Goal: Information Seeking & Learning: Learn about a topic

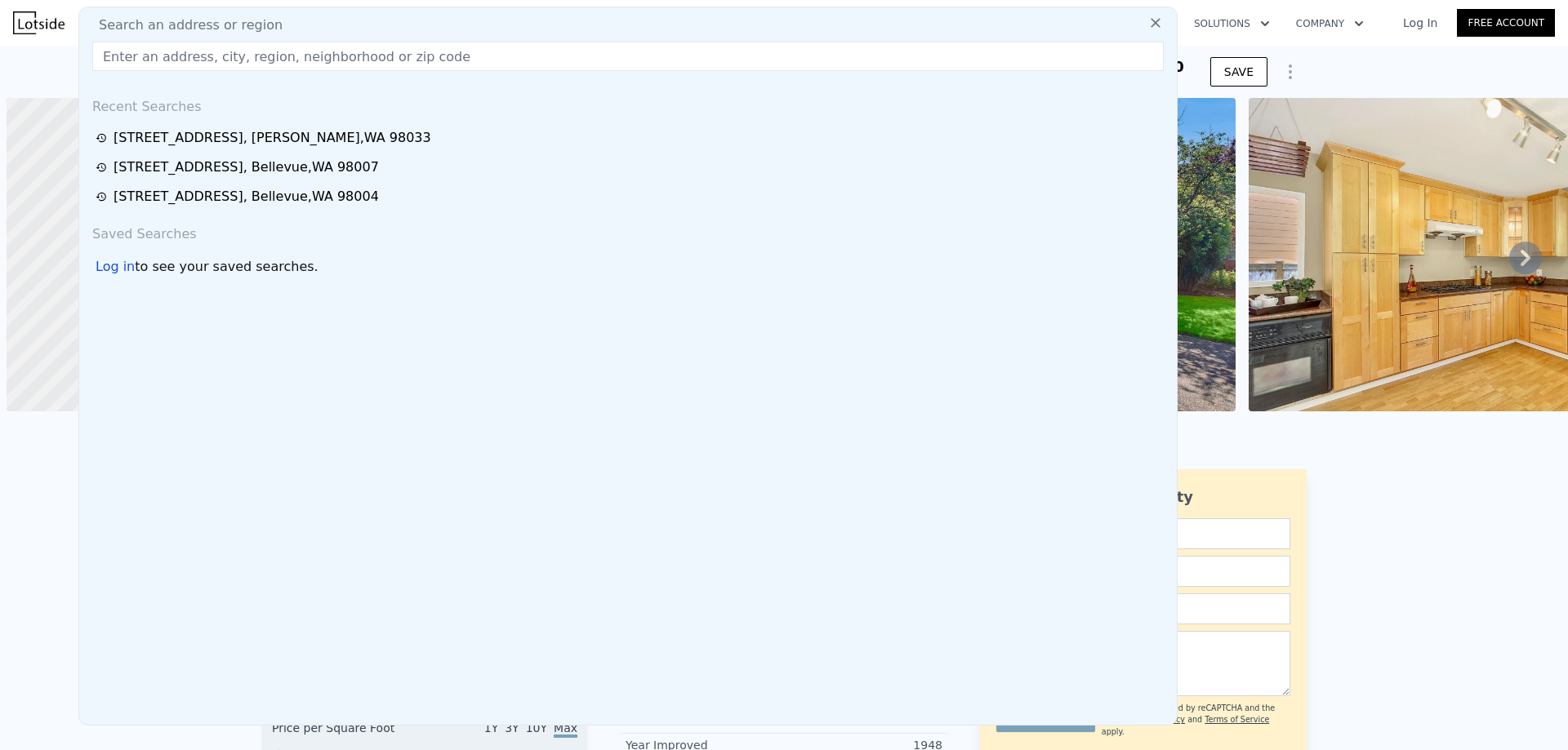
scroll to position [0, 7]
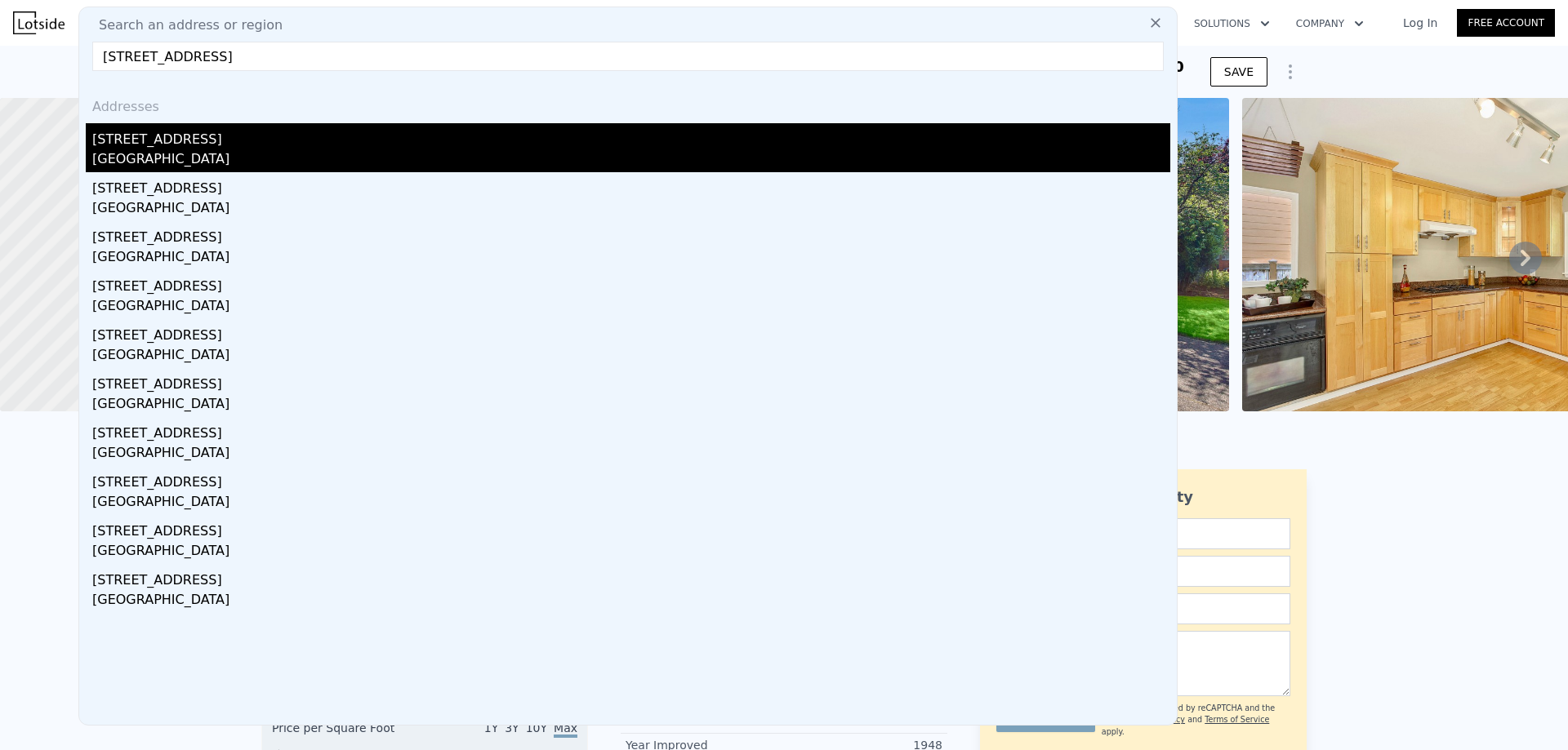
type input "[STREET_ADDRESS]"
click at [262, 142] on div "[STREET_ADDRESS]" at bounding box center [631, 136] width 1078 height 26
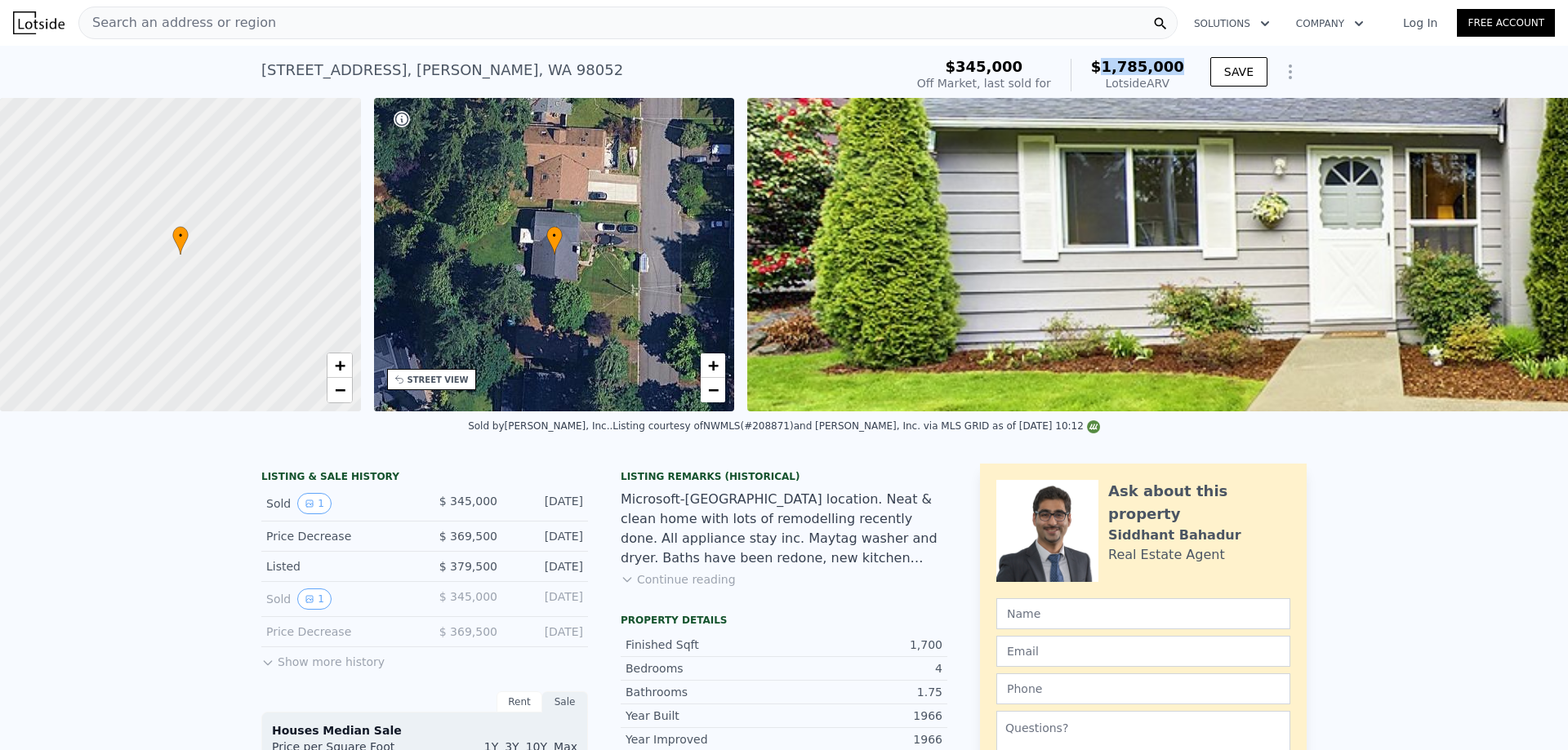
drag, startPoint x: 1186, startPoint y: 67, endPoint x: 1116, endPoint y: 67, distance: 70.0
click at [1116, 67] on div "$345,000 Off Market, last sold for $1,785,000 Lotside ARV" at bounding box center [1051, 75] width 281 height 46
copy span "1,785,000"
click at [269, 26] on div "Search an address or region" at bounding box center [628, 23] width 1099 height 32
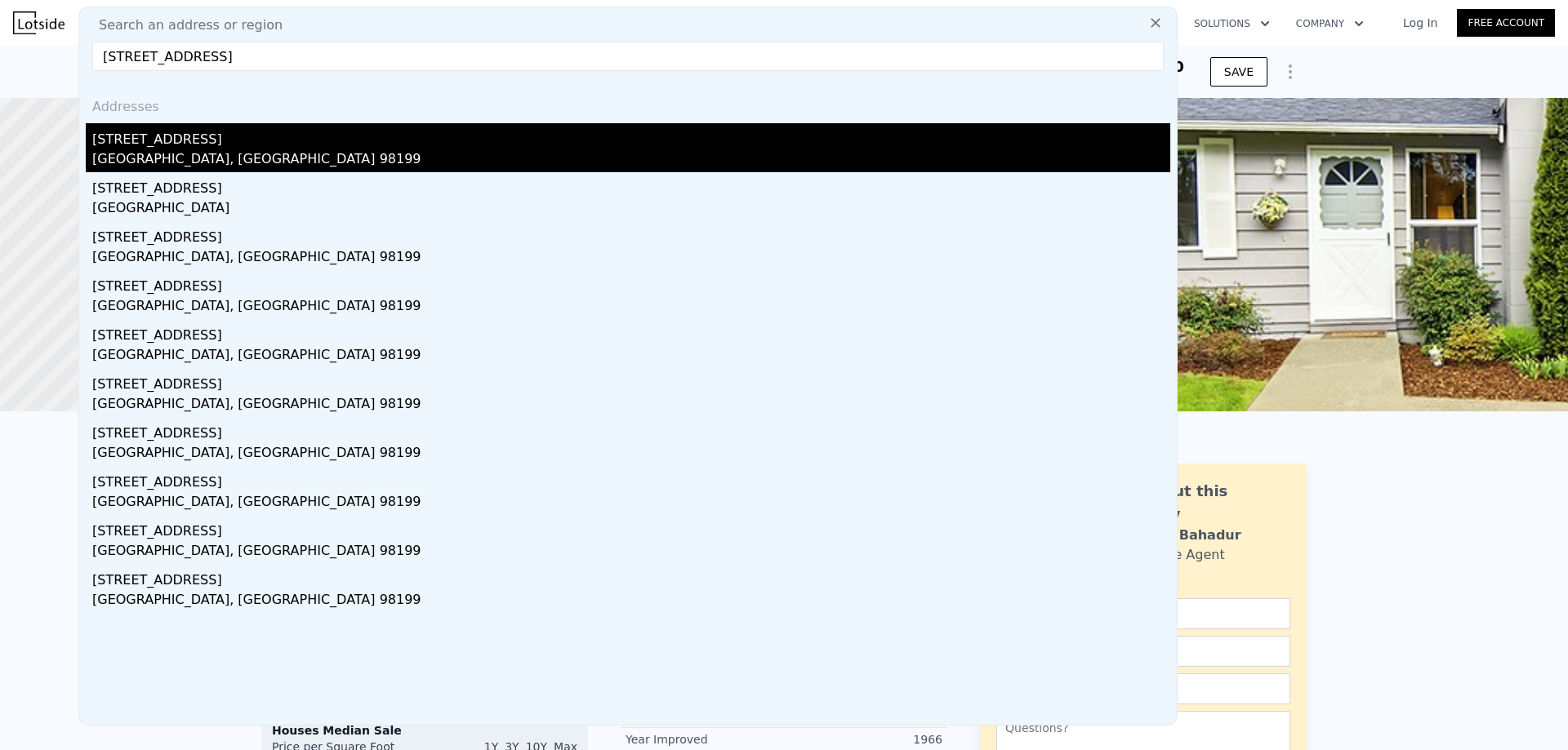
type input "[STREET_ADDRESS]"
click at [285, 153] on div "[GEOGRAPHIC_DATA], [GEOGRAPHIC_DATA] 98199" at bounding box center [631, 161] width 1078 height 23
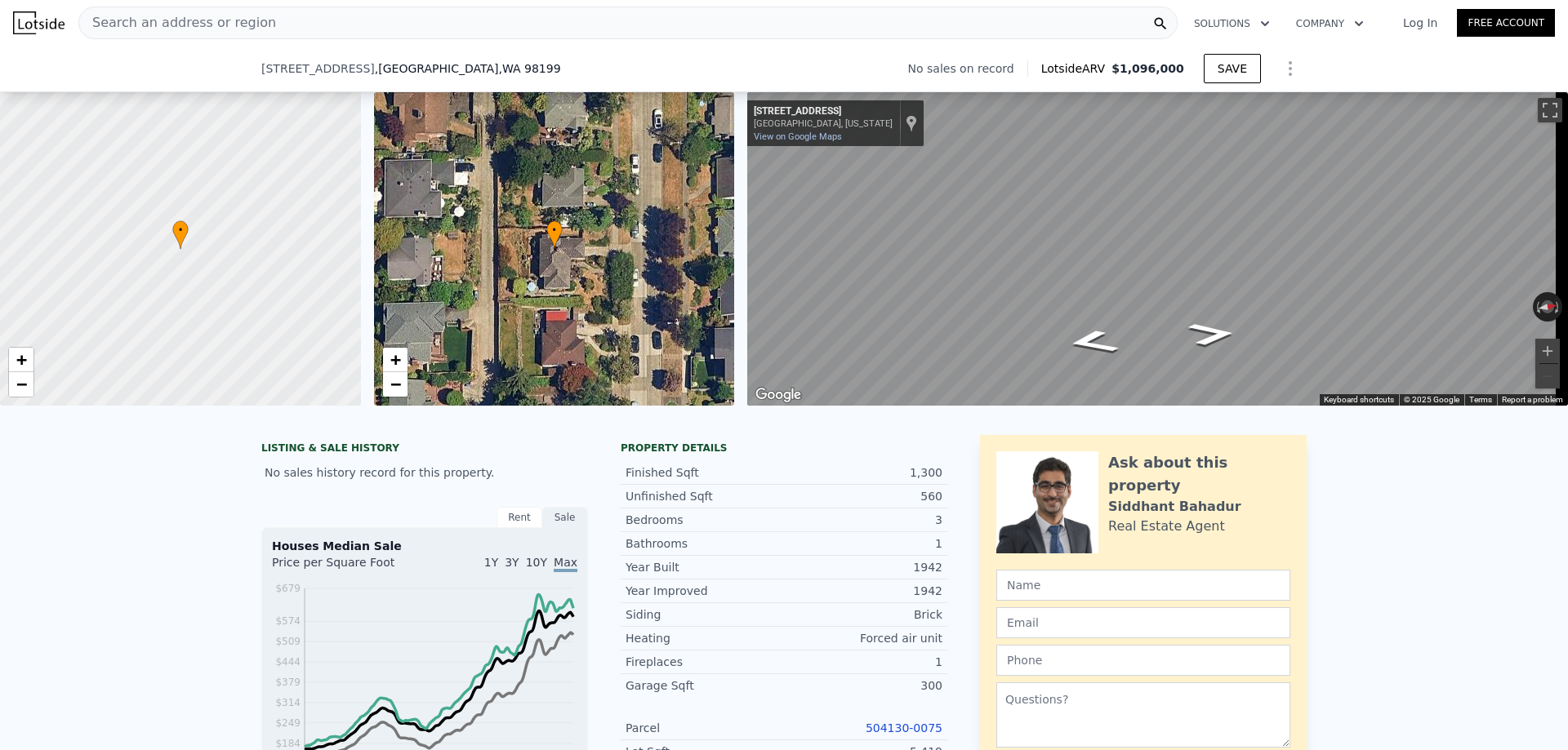
scroll to position [76, 0]
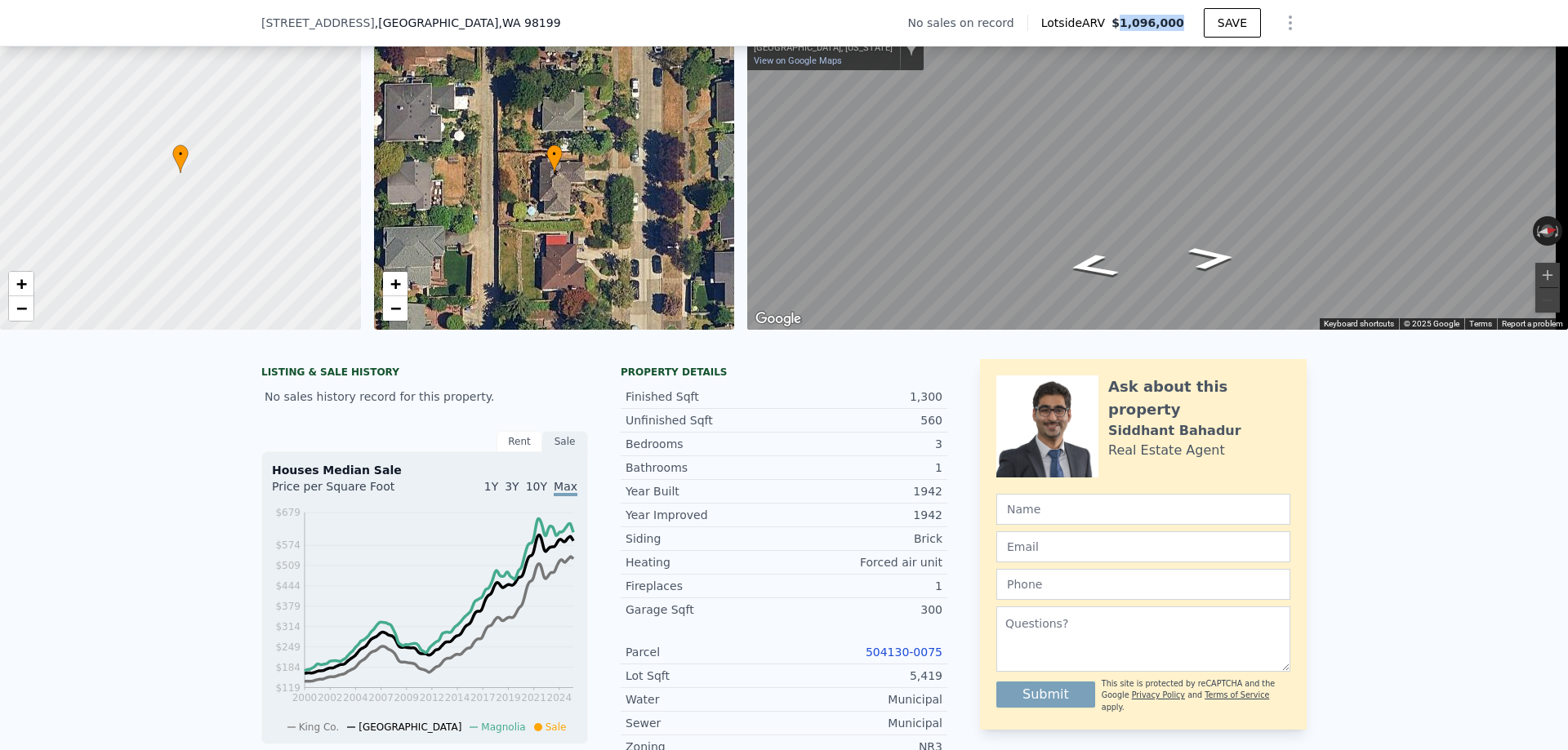
drag, startPoint x: 1180, startPoint y: 20, endPoint x: 1129, endPoint y: 24, distance: 51.2
click at [1129, 24] on span "$1,096,000" at bounding box center [1148, 23] width 72 height 13
copy span "1,096,000"
click at [321, 26] on span "[STREET_ADDRESS]" at bounding box center [318, 22] width 113 height 16
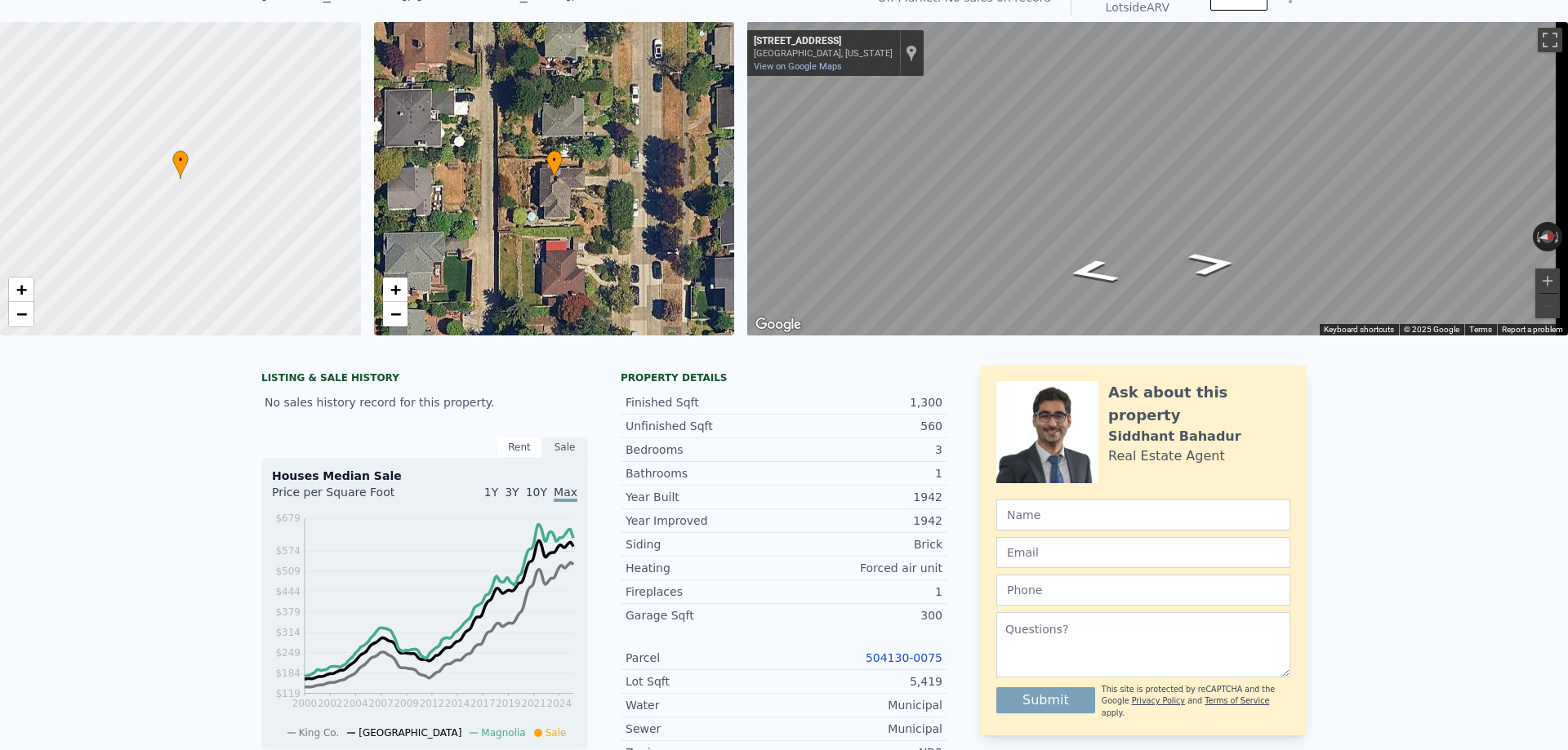
scroll to position [0, 0]
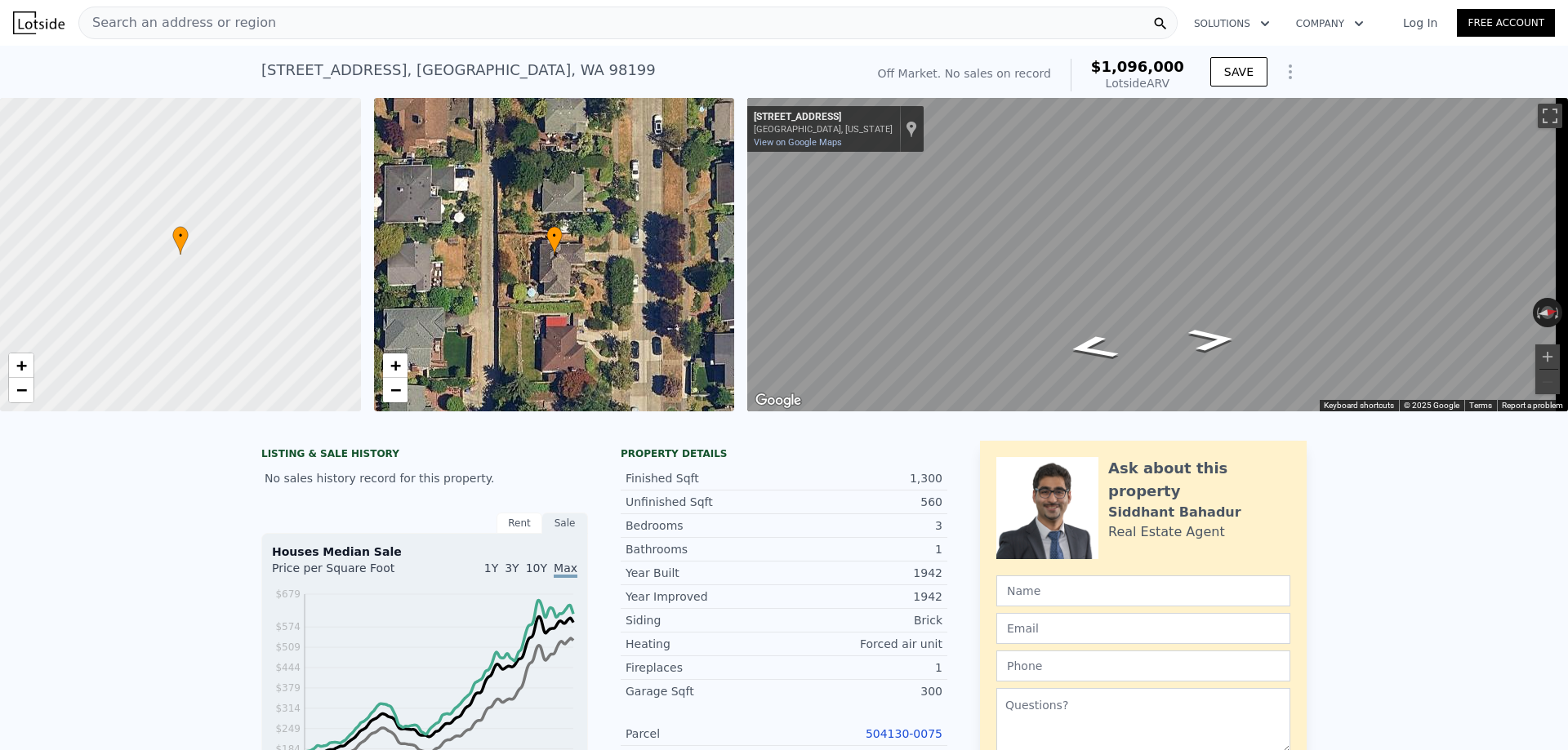
click at [344, 27] on div "Search an address or region" at bounding box center [628, 23] width 1099 height 32
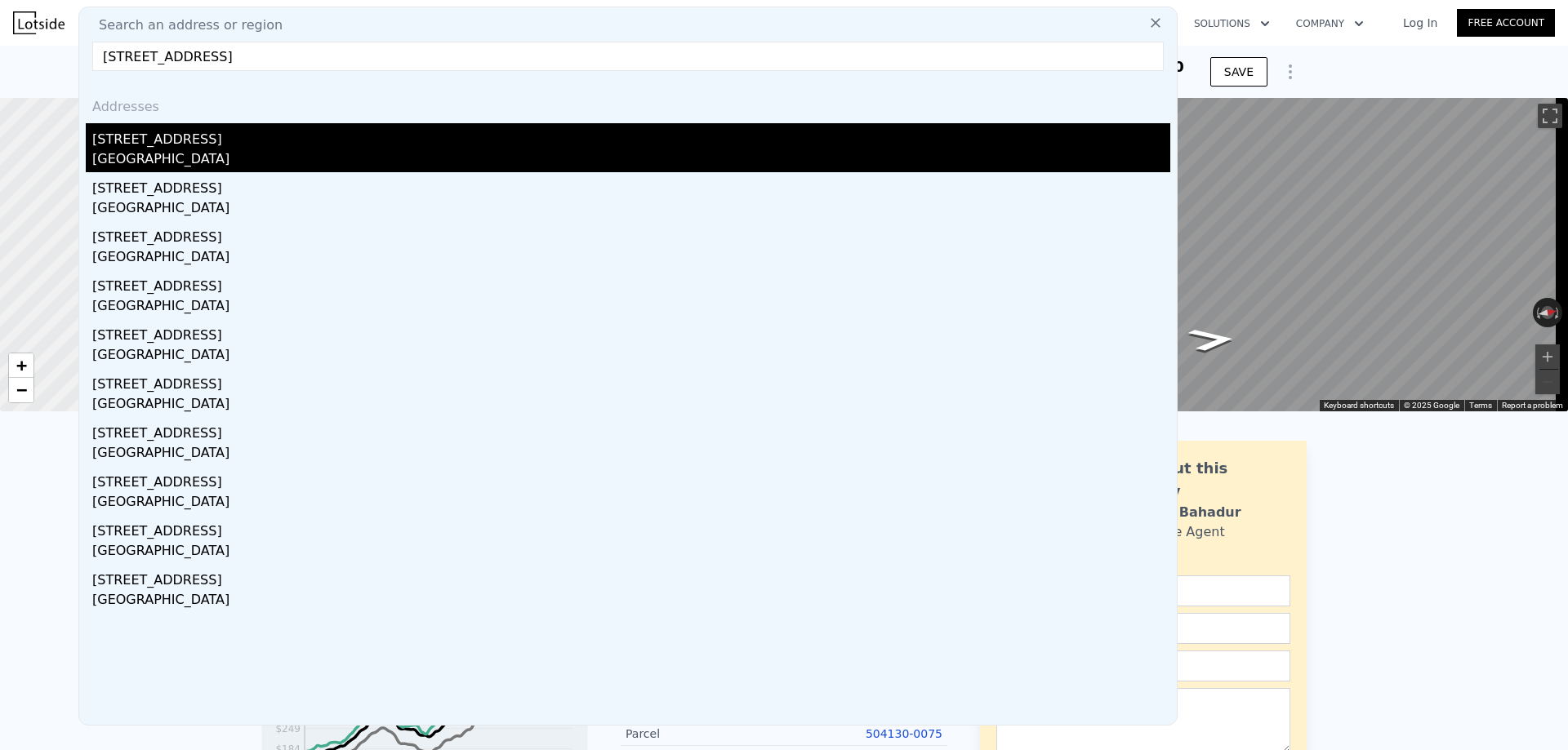
type input "[STREET_ADDRESS]"
click at [300, 134] on div "[STREET_ADDRESS]" at bounding box center [631, 136] width 1078 height 26
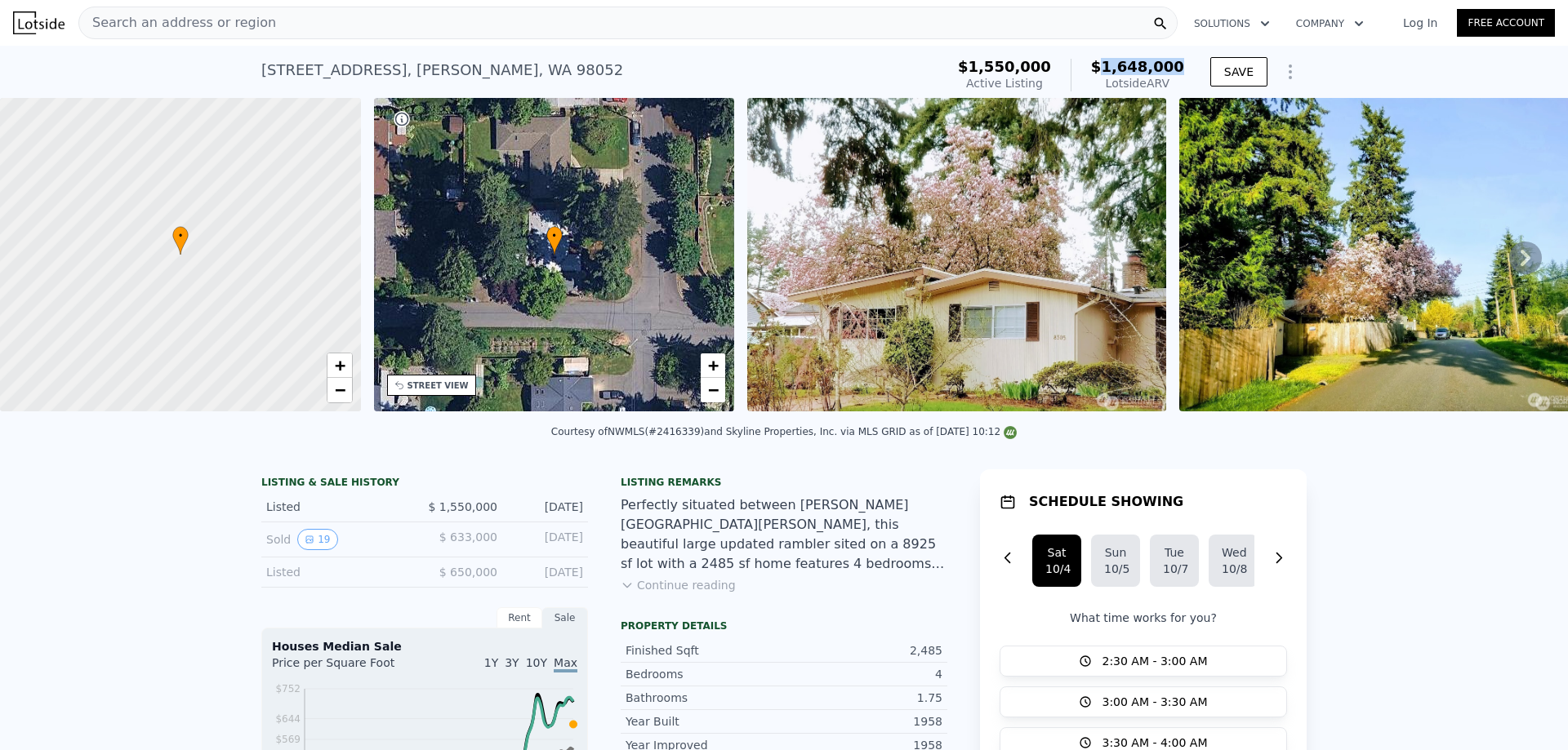
drag, startPoint x: 1161, startPoint y: 66, endPoint x: 1116, endPoint y: 66, distance: 45.0
click at [1116, 66] on div "$1,550,000 Active Listing $1,648,000 Lotside ARV" at bounding box center [1072, 75] width 240 height 46
copy span "1,648,000"
click at [452, 20] on div "Search an address or region" at bounding box center [628, 23] width 1099 height 32
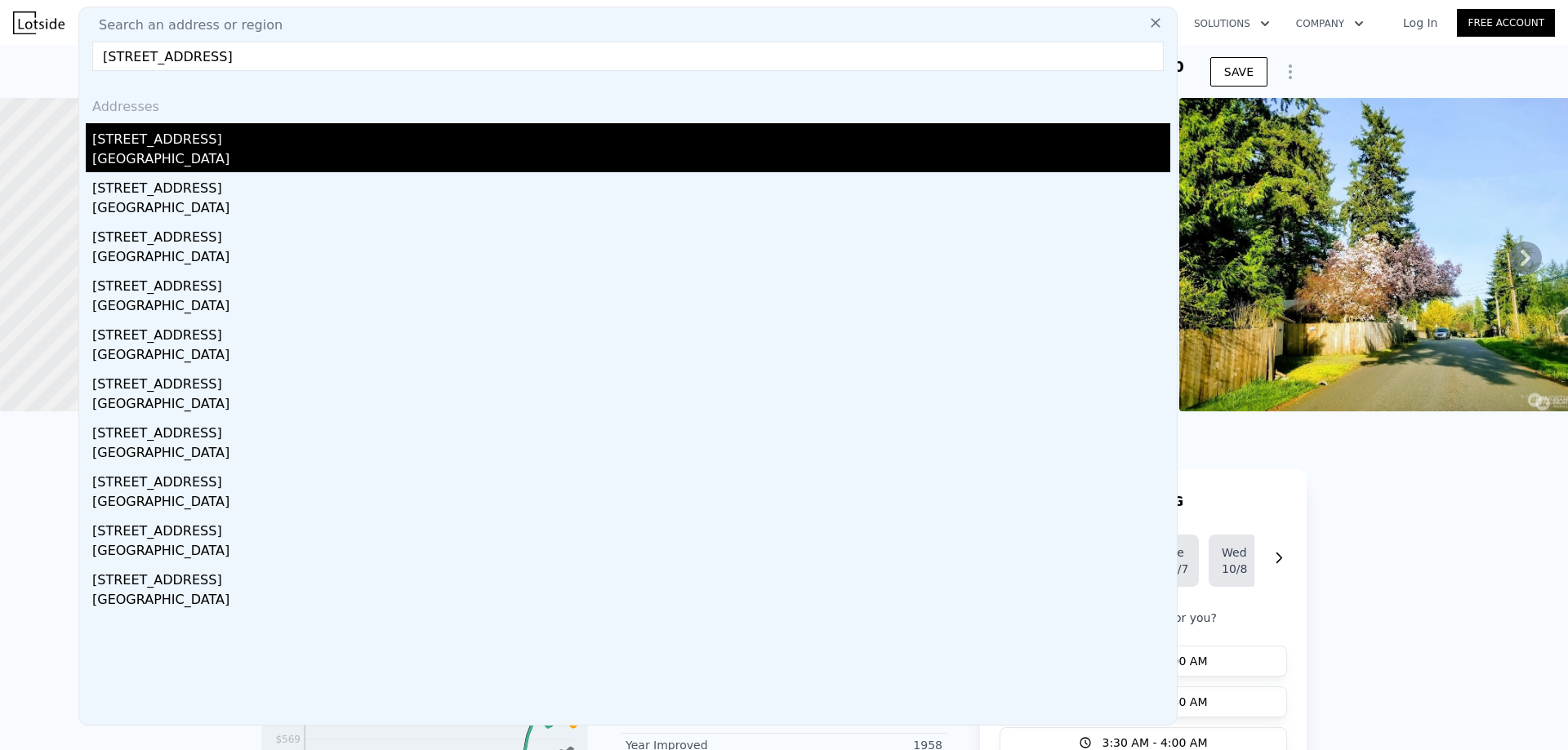
type input "[STREET_ADDRESS]"
click at [384, 147] on div "[STREET_ADDRESS]" at bounding box center [631, 136] width 1078 height 26
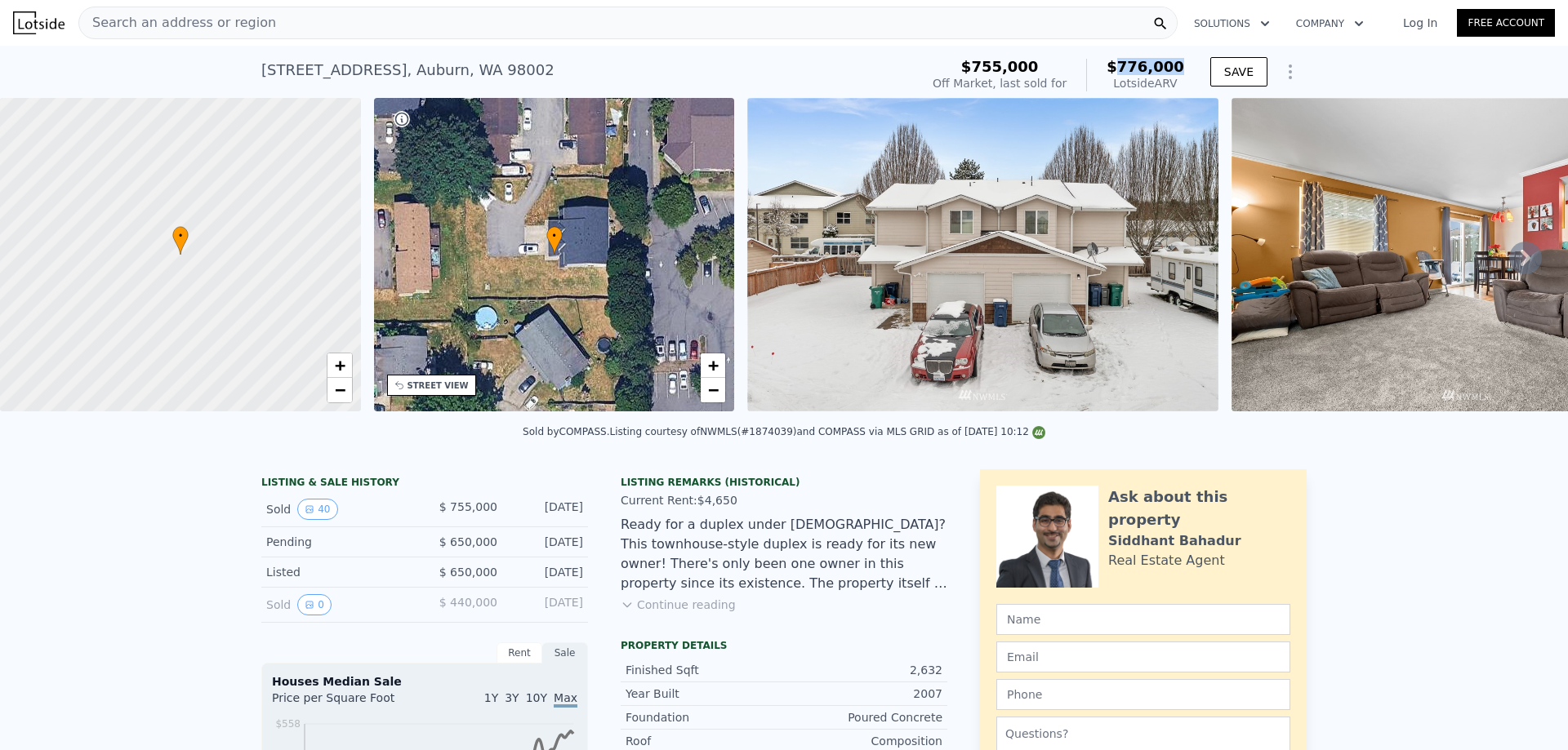
drag, startPoint x: 1186, startPoint y: 67, endPoint x: 1132, endPoint y: 67, distance: 54.0
click at [1132, 67] on div "$755,000 Off Market, last sold for $776,000 Lotside ARV" at bounding box center [1058, 75] width 264 height 46
copy span "776,000"
click at [321, 26] on div "Search an address or region" at bounding box center [628, 23] width 1099 height 32
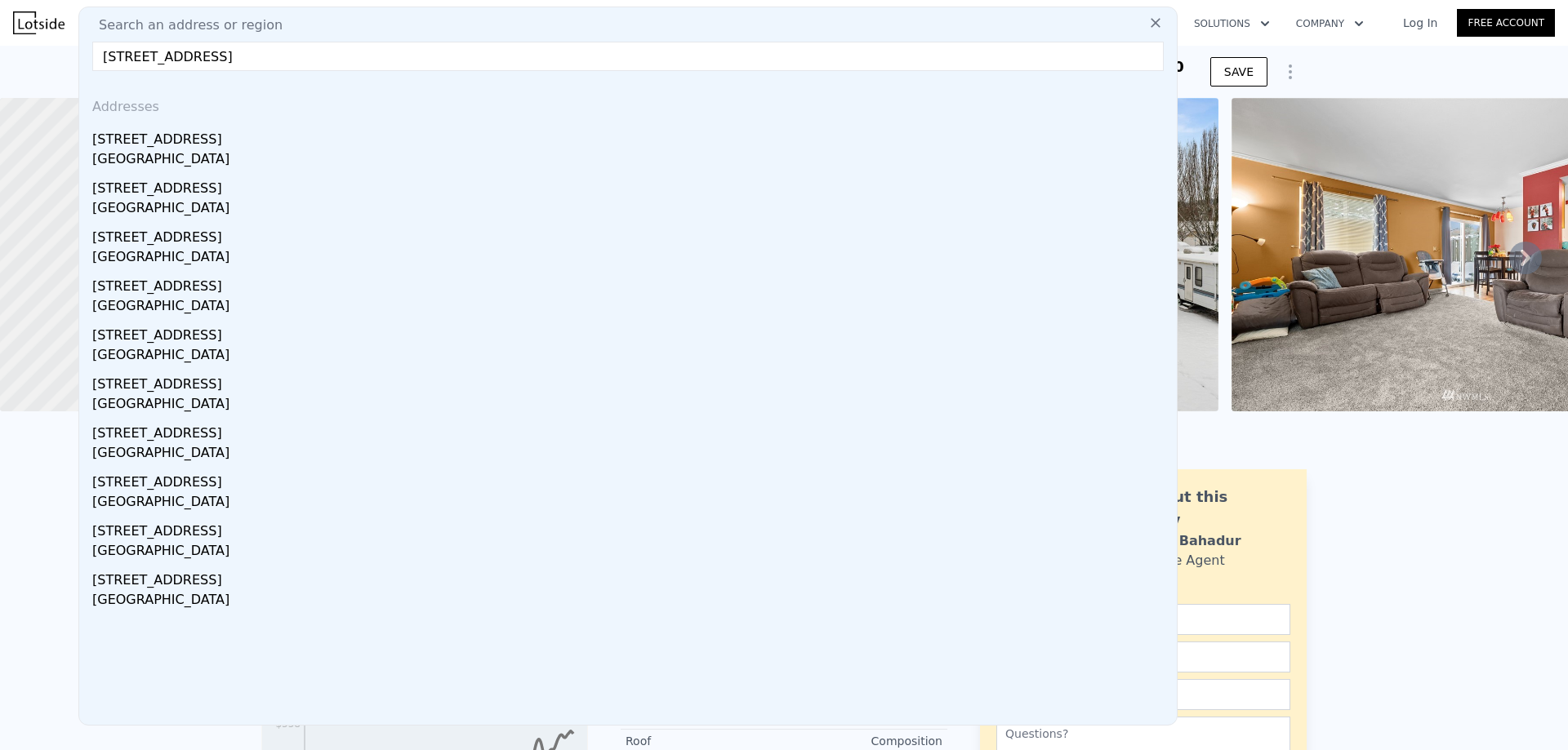
type input "[STREET_ADDRESS]"
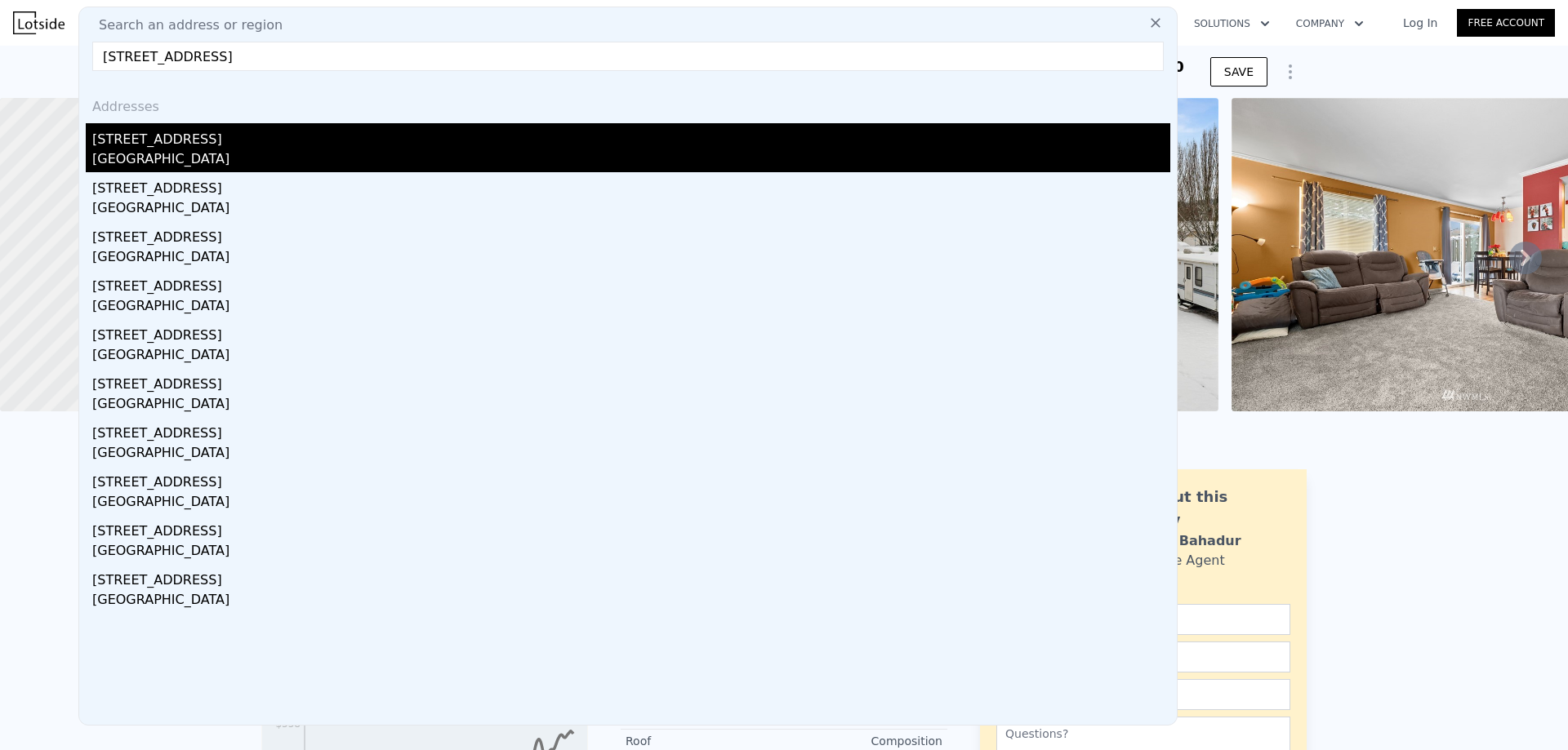
click at [323, 151] on div "[GEOGRAPHIC_DATA]" at bounding box center [631, 161] width 1078 height 23
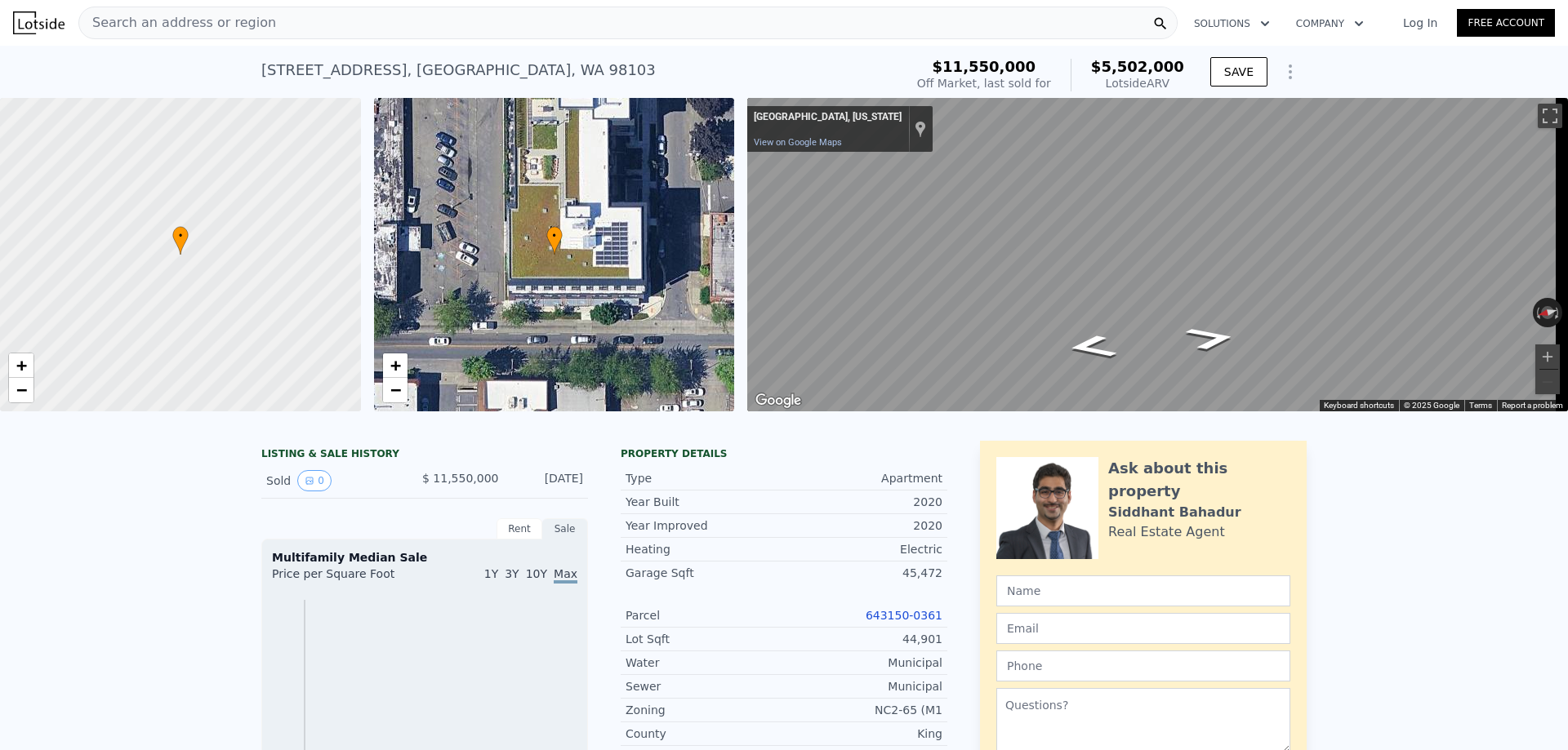
drag, startPoint x: 29, startPoint y: 0, endPoint x: 781, endPoint y: 473, distance: 888.4
click at [781, 473] on div "Type Apartment Year Built 2020 Year Improved 2020 Heating Electric Garage Sqft …" at bounding box center [784, 615] width 327 height 309
click at [311, 28] on div "Search an address or region" at bounding box center [628, 23] width 1099 height 32
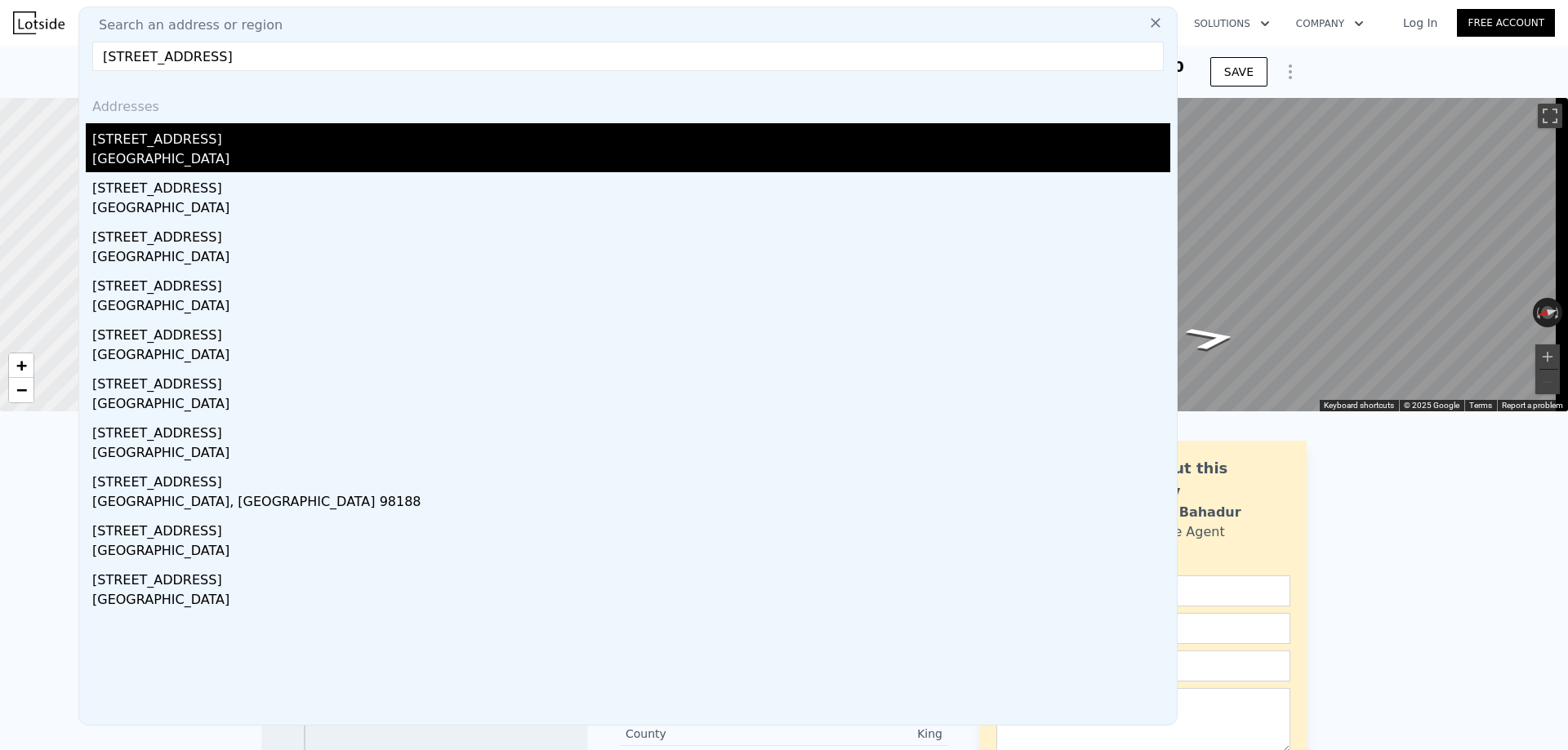
type input "[STREET_ADDRESS]"
click at [323, 164] on div "[GEOGRAPHIC_DATA]" at bounding box center [631, 161] width 1078 height 23
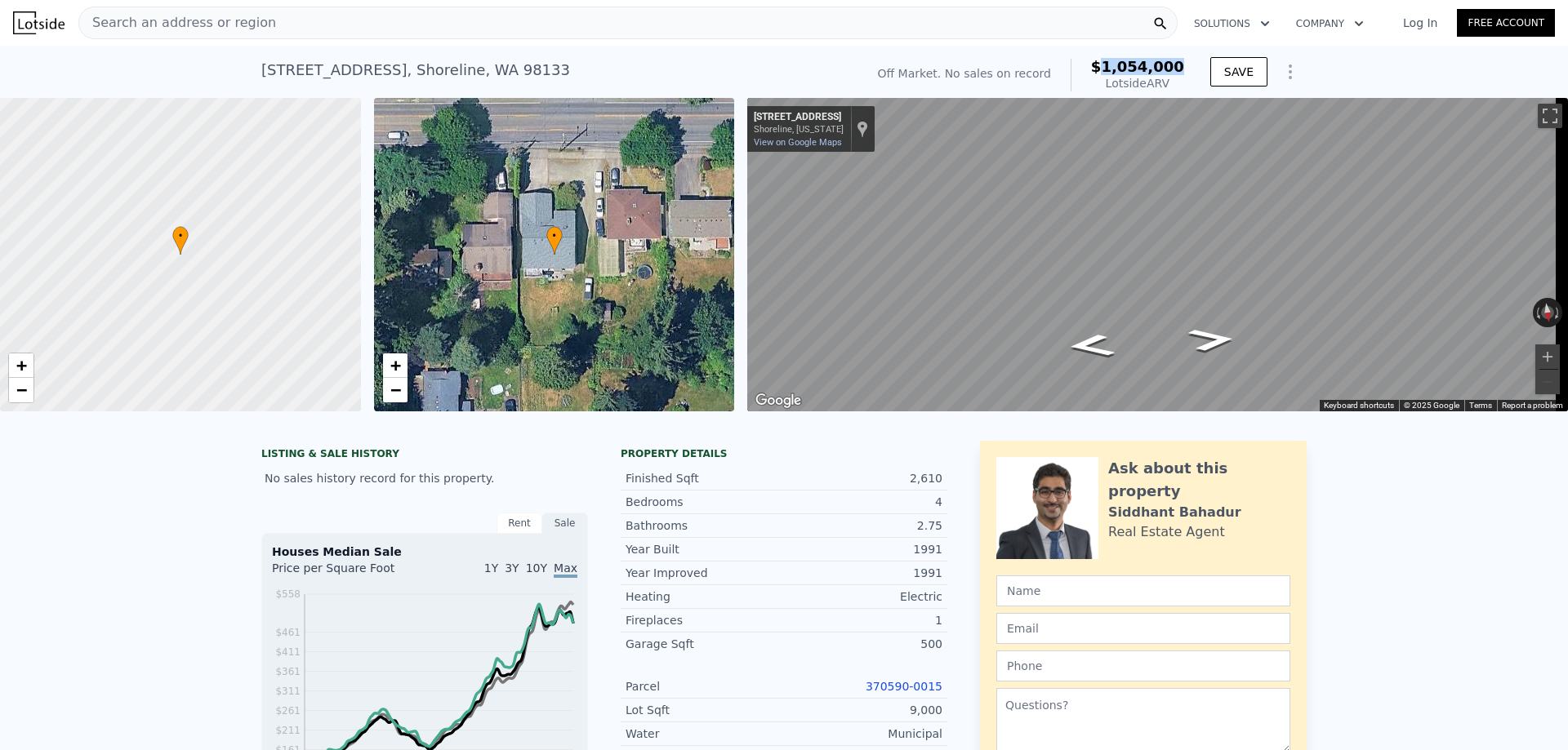
drag, startPoint x: 1191, startPoint y: 67, endPoint x: 1119, endPoint y: 71, distance: 72.1
click at [1119, 71] on div "Off Market. No sales on record $1,054,000 Lotside ARV SAVE" at bounding box center [1090, 75] width 436 height 46
copy span "1,054,000"
